Goal: Task Accomplishment & Management: Manage account settings

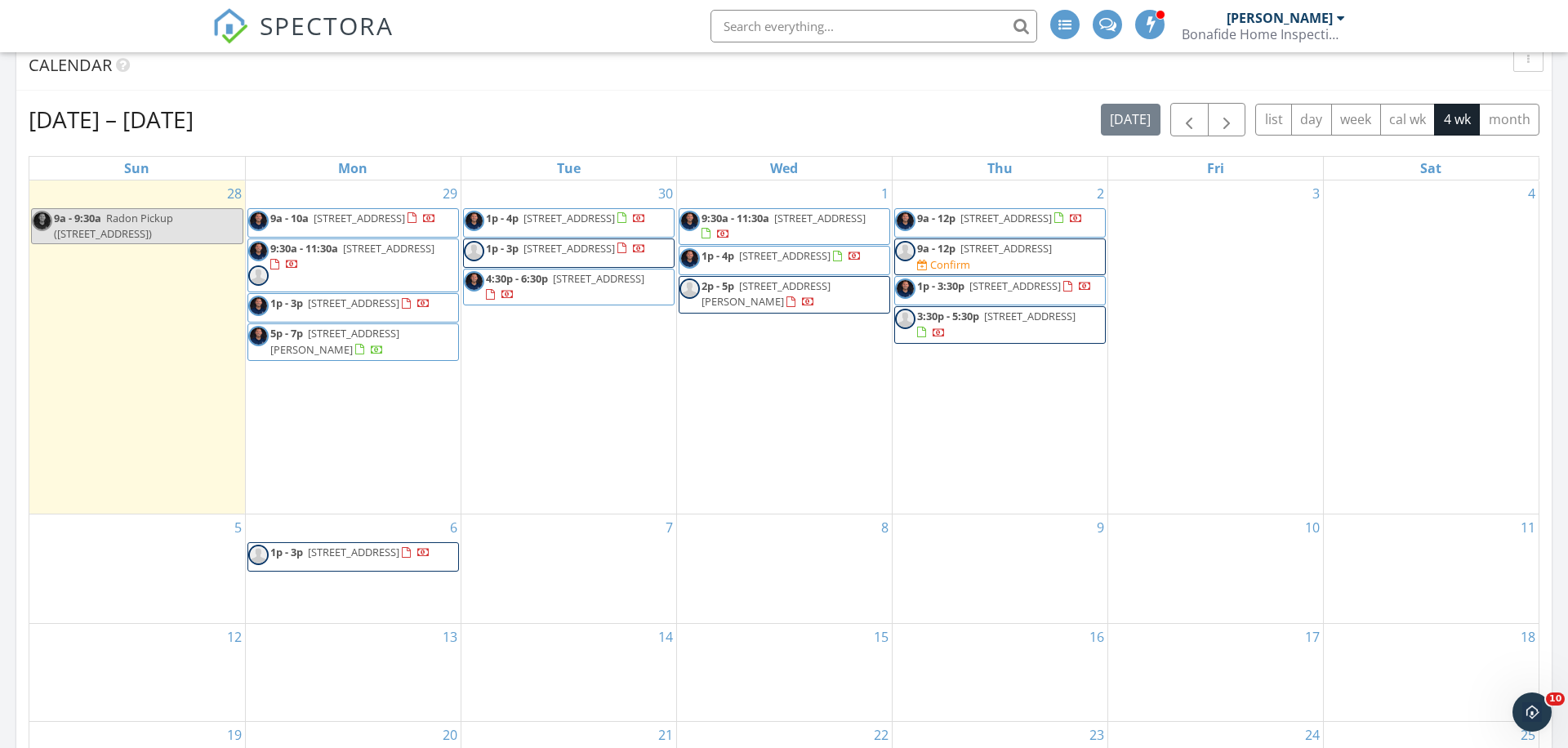
scroll to position [809, 0]
click at [1033, 250] on span "23903 Wolf Rd, Bay Village 44140" at bounding box center [1006, 249] width 92 height 15
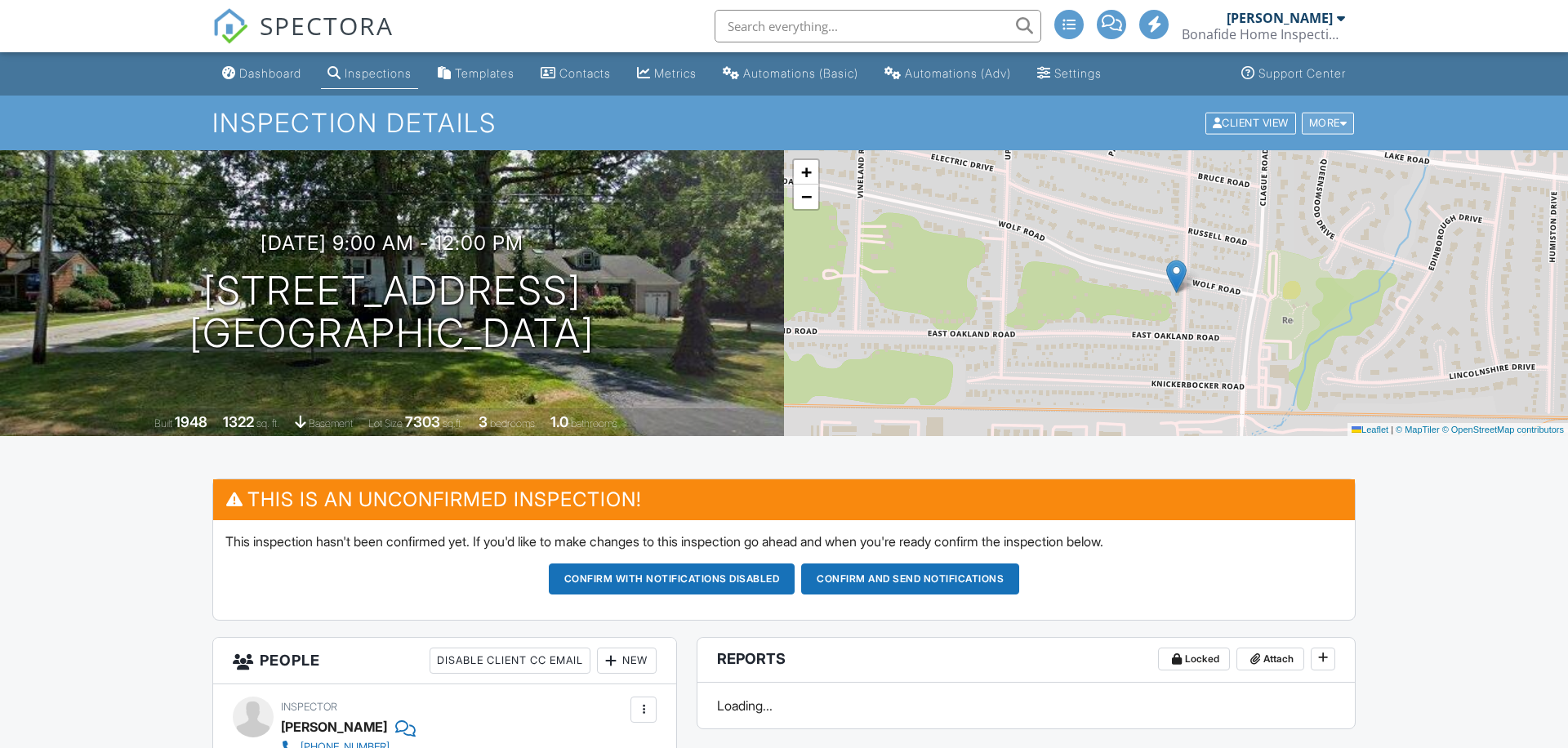
click at [1340, 117] on div at bounding box center [1344, 123] width 7 height 11
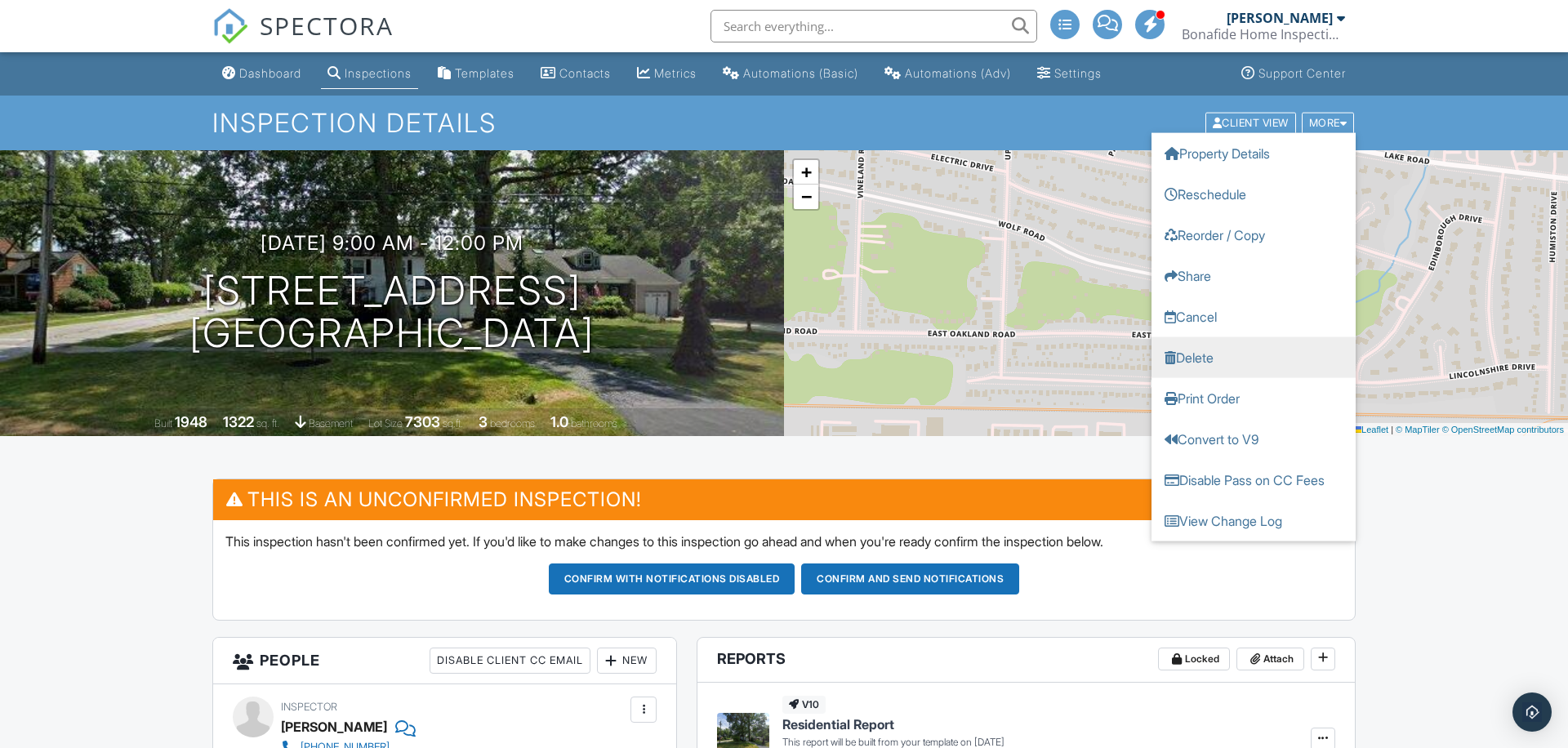
click at [1199, 356] on link "Delete" at bounding box center [1253, 356] width 204 height 40
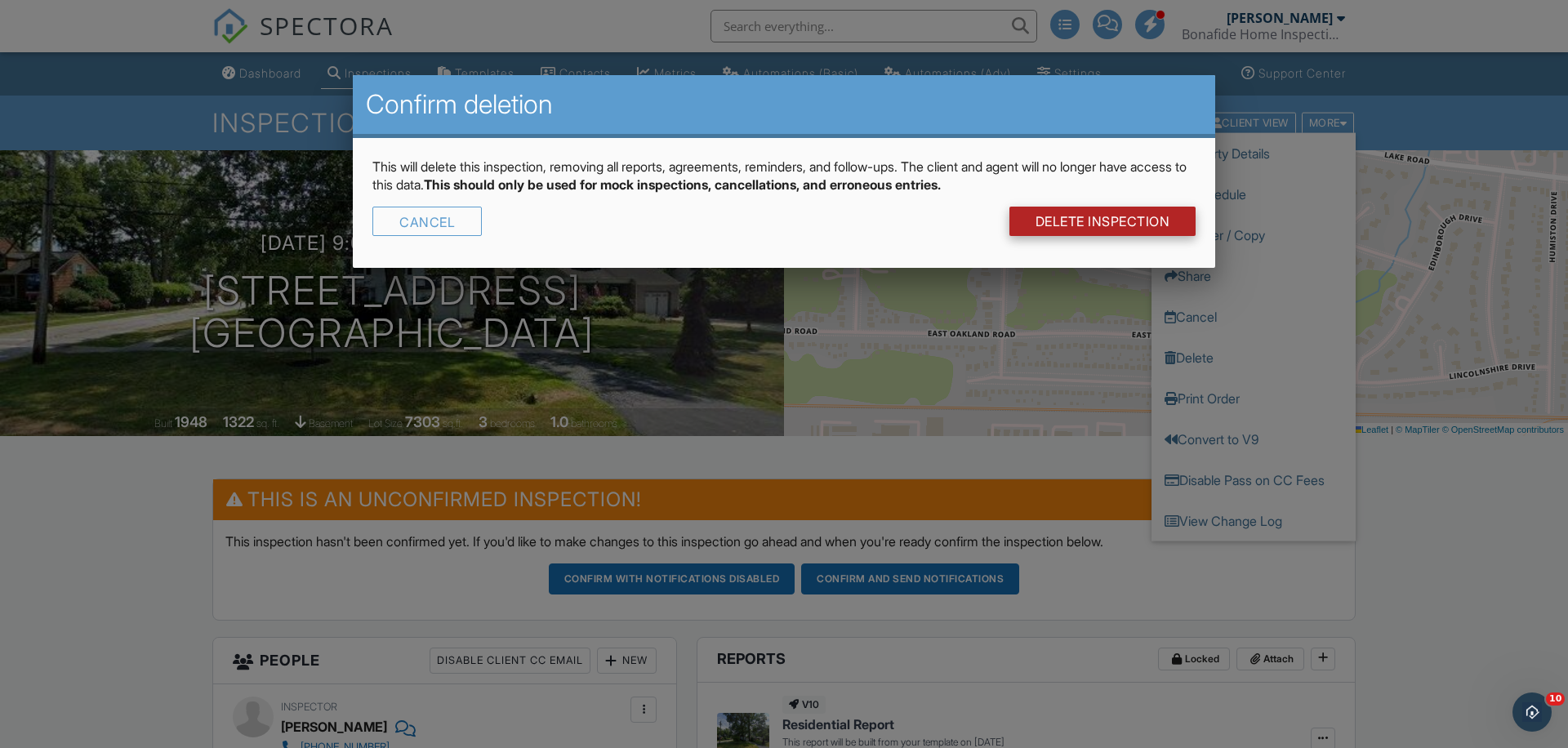
click at [1131, 211] on link "DELETE Inspection" at bounding box center [1103, 221] width 187 height 29
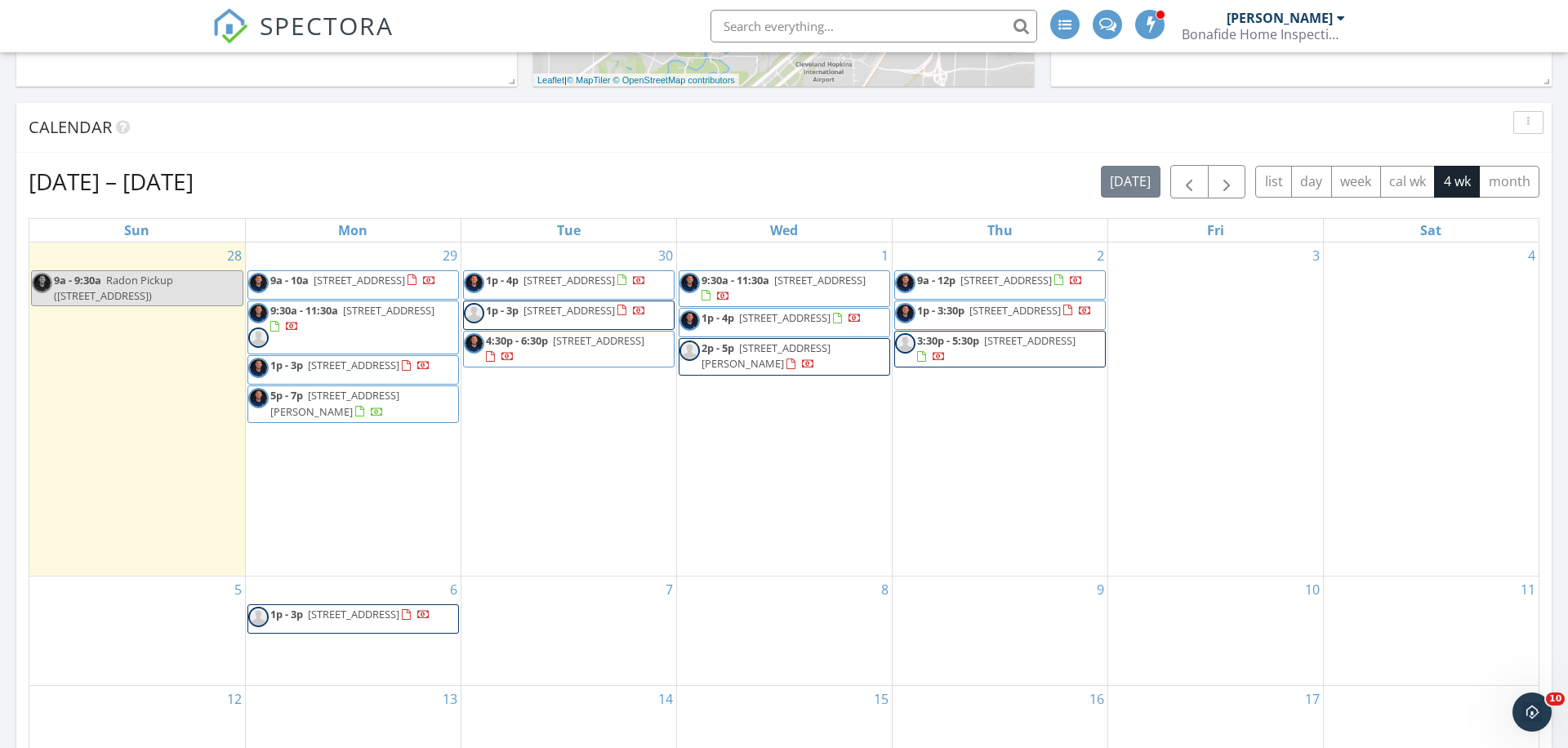
scroll to position [722, 0]
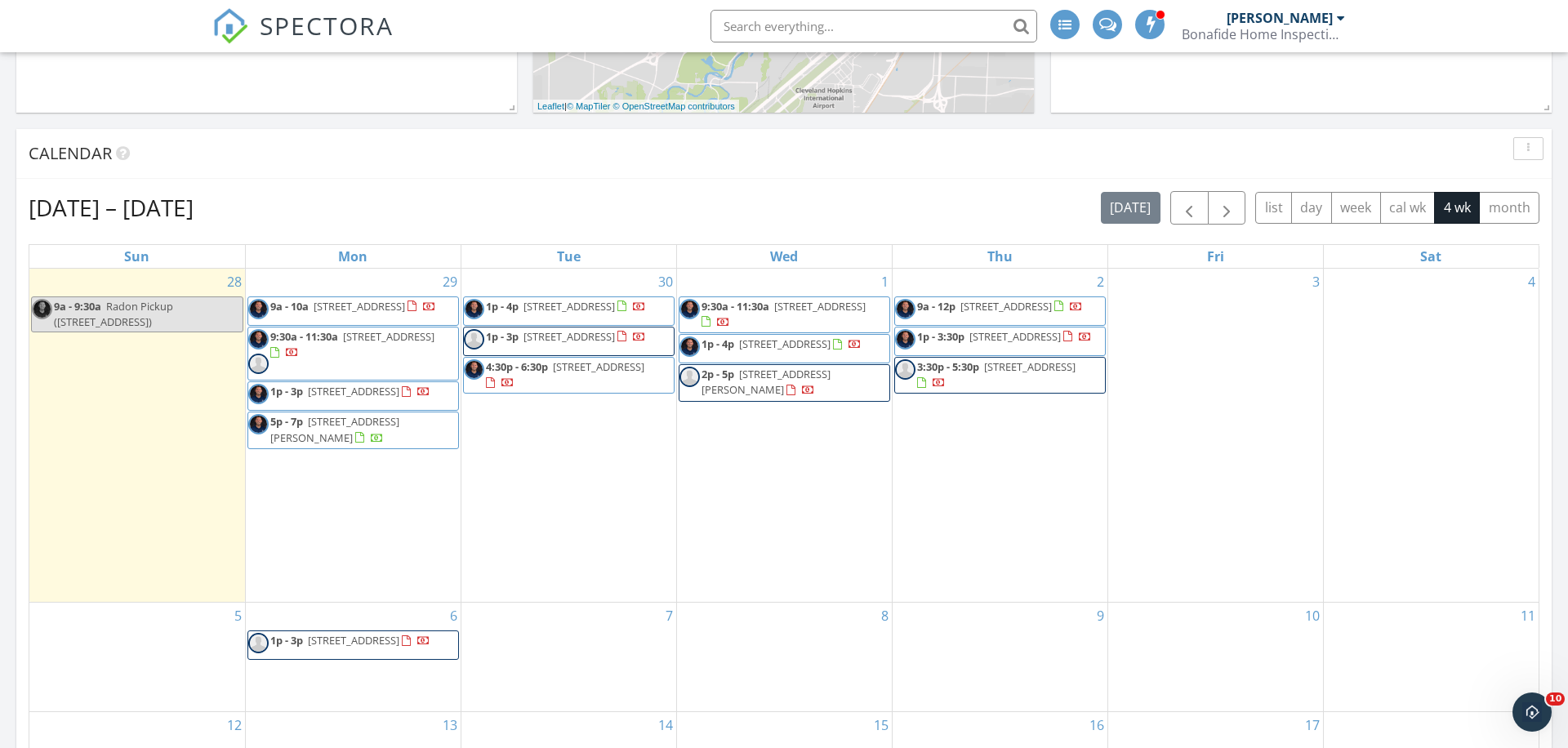
click at [1033, 307] on span "23903 Wolf Rd , Bay Village 44140" at bounding box center [1006, 307] width 92 height 15
